Goal: Task Accomplishment & Management: Use online tool/utility

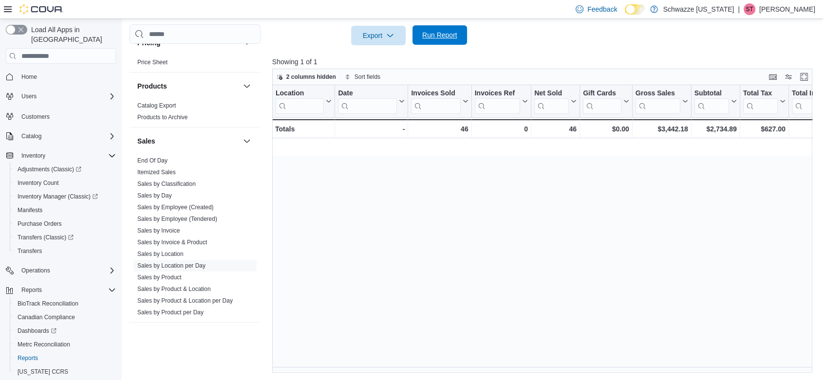
scroll to position [0, 1037]
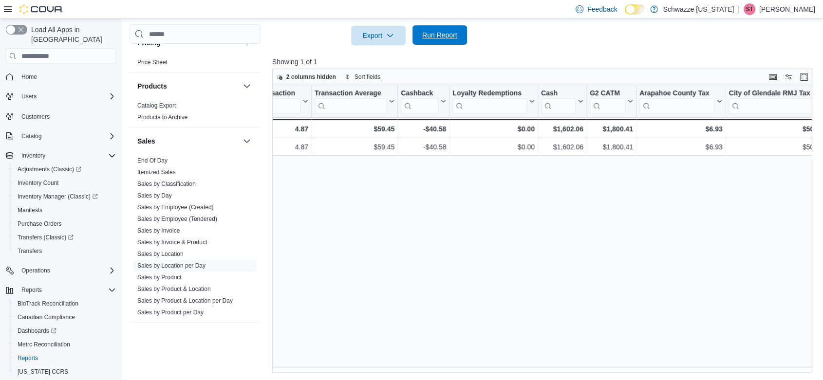
click at [445, 34] on span "Run Report" at bounding box center [439, 35] width 35 height 10
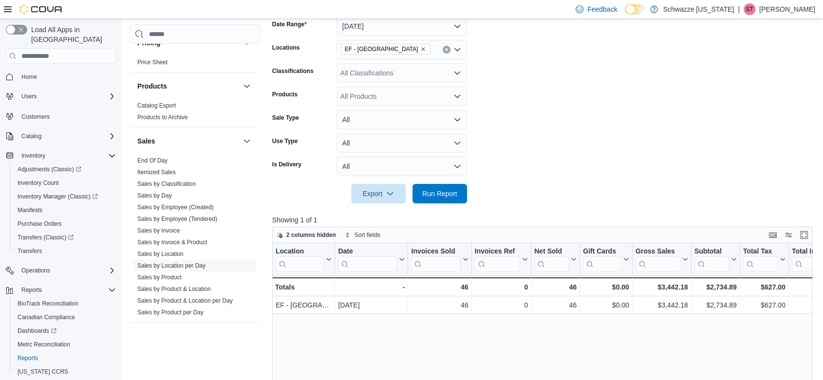
scroll to position [95, 0]
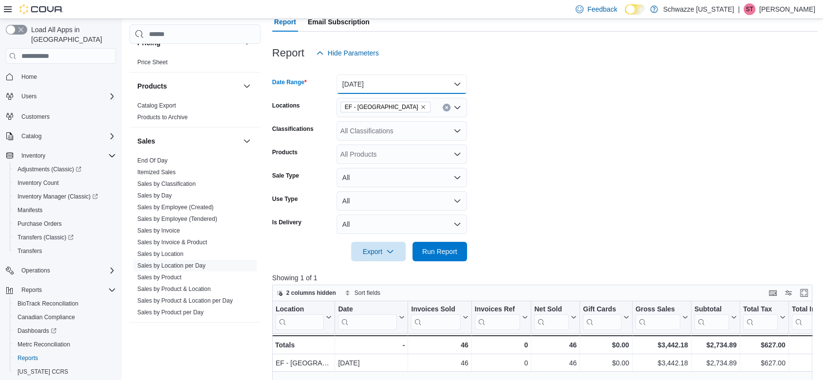
click at [378, 84] on button "[DATE]" at bounding box center [402, 84] width 131 height 19
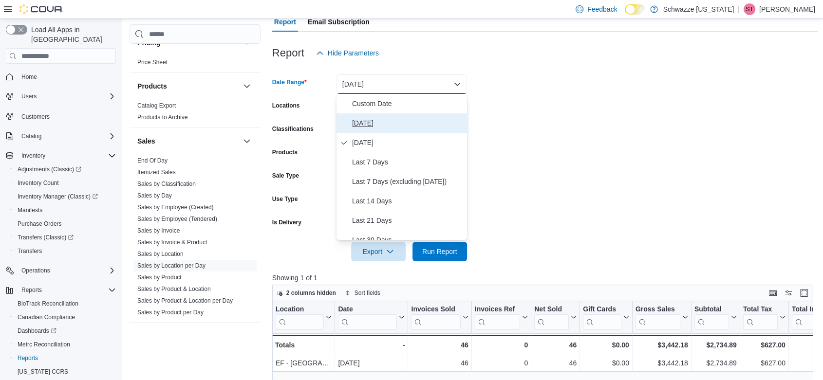
click at [379, 125] on span "[DATE]" at bounding box center [407, 123] width 111 height 12
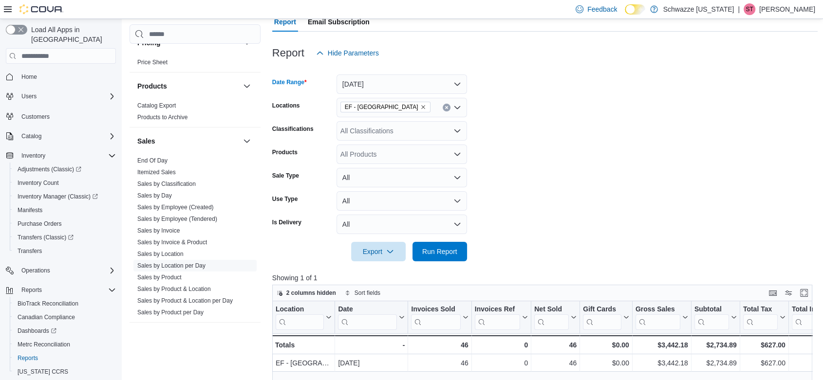
click at [548, 122] on form "Date Range [DATE] Locations EF - [GEOGRAPHIC_DATA] Classifications All Classifi…" at bounding box center [545, 162] width 546 height 199
click at [439, 254] on span "Run Report" at bounding box center [439, 251] width 35 height 10
click at [200, 216] on link "Sales by Employee (Tendered)" at bounding box center [177, 219] width 80 height 7
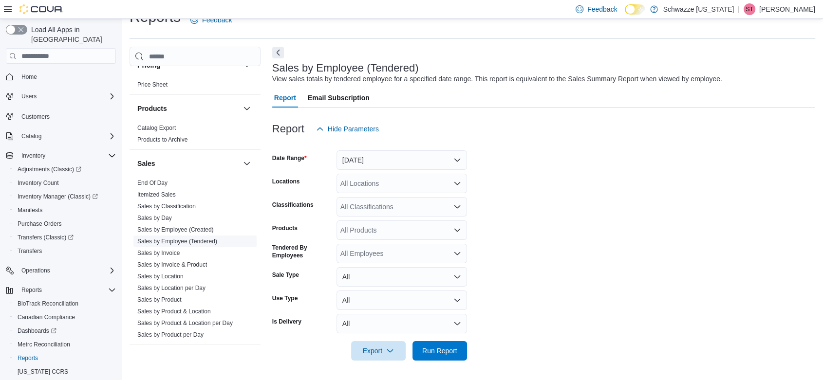
scroll to position [19, 0]
click at [374, 164] on button "[DATE]" at bounding box center [402, 159] width 131 height 19
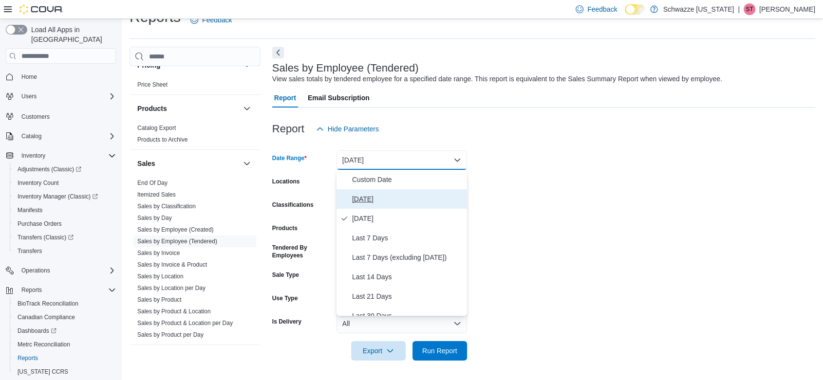
click at [374, 198] on span "[DATE]" at bounding box center [407, 199] width 111 height 12
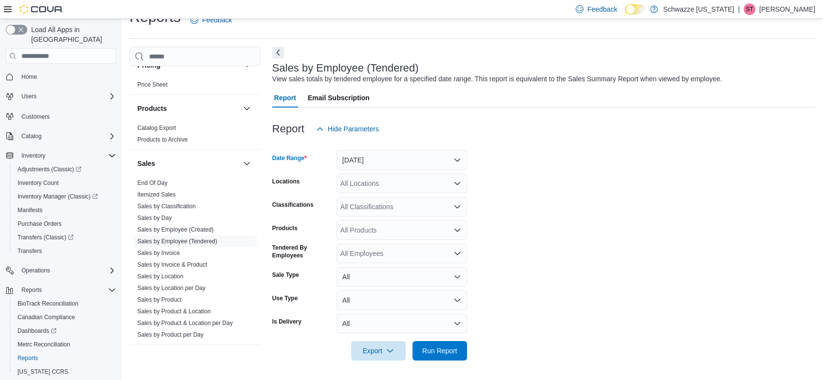
click at [384, 186] on div "All Locations" at bounding box center [402, 183] width 131 height 19
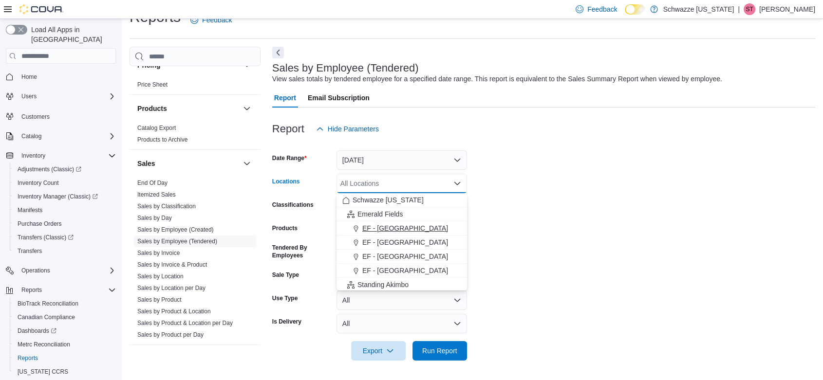
click at [401, 229] on span "EF - [GEOGRAPHIC_DATA]" at bounding box center [405, 229] width 86 height 10
click at [583, 230] on form "Date Range [DATE] Locations [GEOGRAPHIC_DATA] - [GEOGRAPHIC_DATA] Combo box. Se…" at bounding box center [543, 250] width 543 height 222
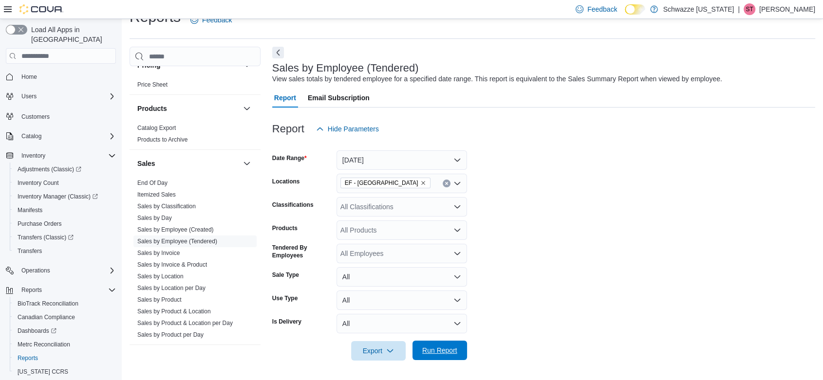
click at [453, 348] on span "Run Report" at bounding box center [439, 351] width 35 height 10
